Goal: Task Accomplishment & Management: Use online tool/utility

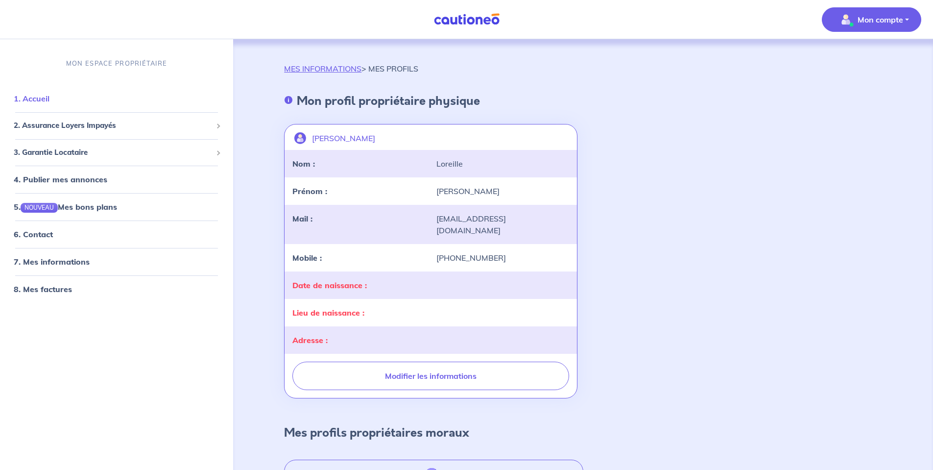
click at [42, 98] on link "1. Accueil" at bounding box center [32, 99] width 36 height 10
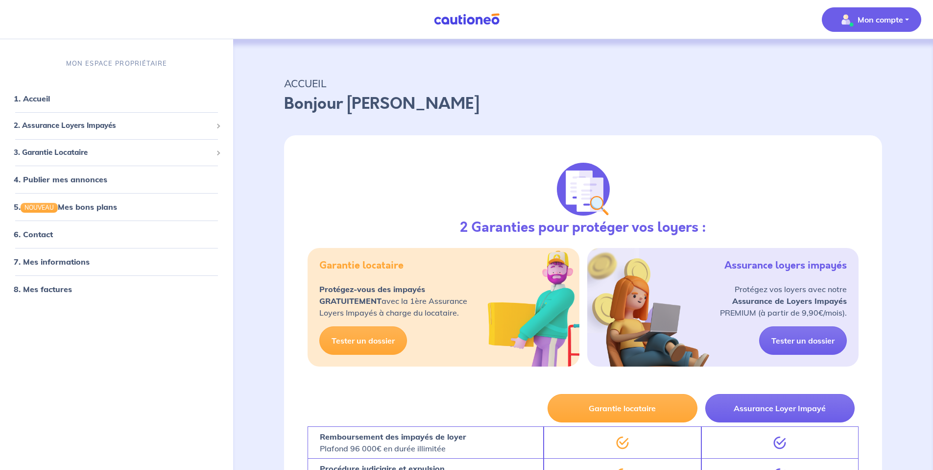
click at [862, 21] on p "Mon compte" at bounding box center [880, 20] width 46 height 12
click at [847, 60] on link "Mes informations" at bounding box center [861, 61] width 79 height 16
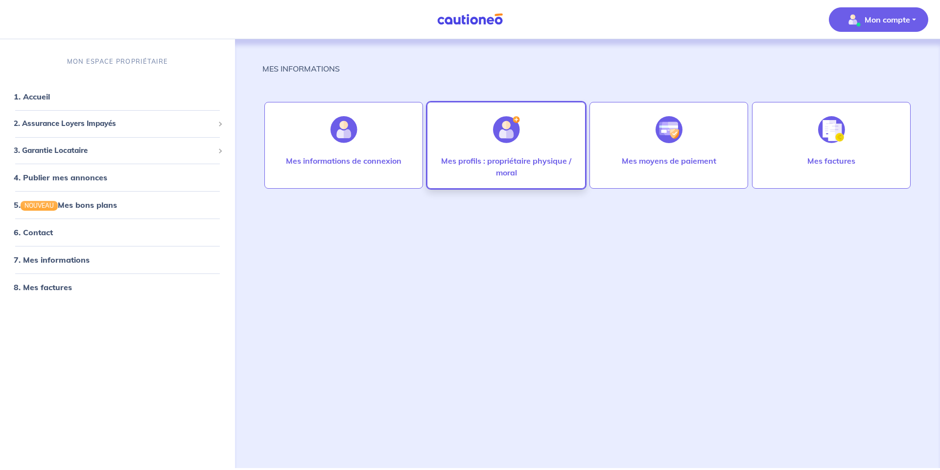
click at [521, 146] on div at bounding box center [506, 129] width 43 height 50
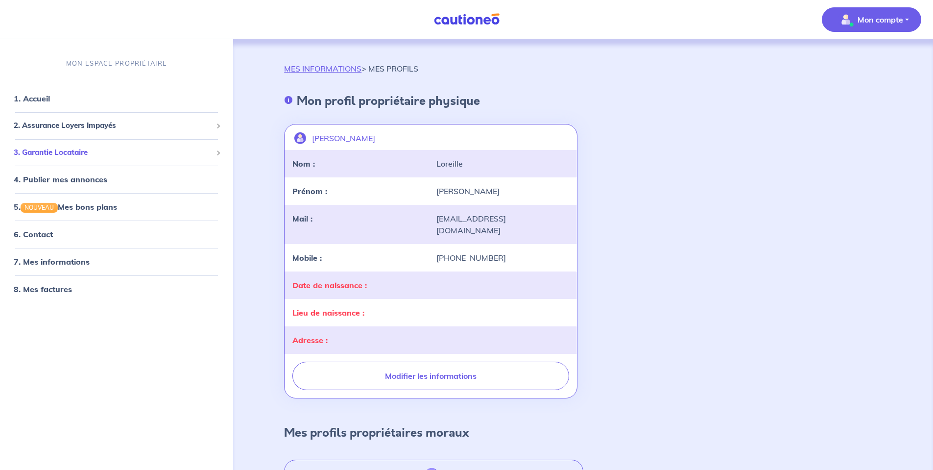
click at [86, 152] on span "3. Garantie Locataire" at bounding box center [113, 152] width 198 height 11
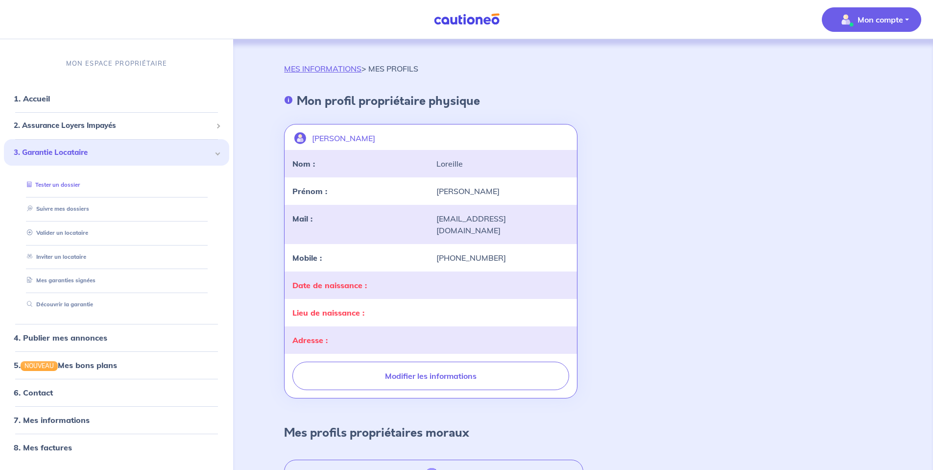
click at [64, 185] on link "Tester un dossier" at bounding box center [51, 184] width 57 height 7
